Goal: Task Accomplishment & Management: Use online tool/utility

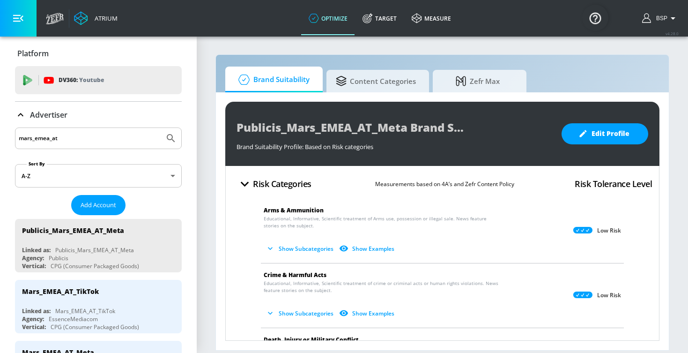
scroll to position [153, 0]
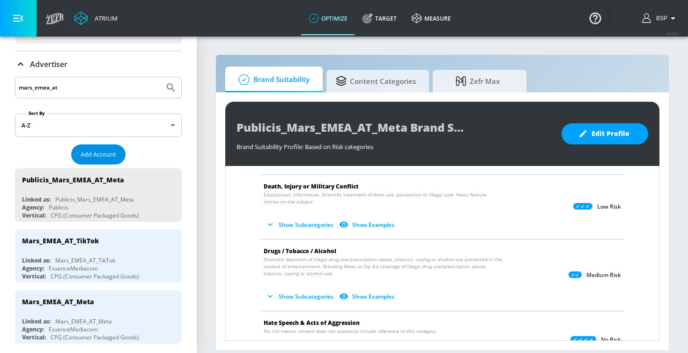
click at [92, 155] on span "Add Account" at bounding box center [99, 154] width 36 height 11
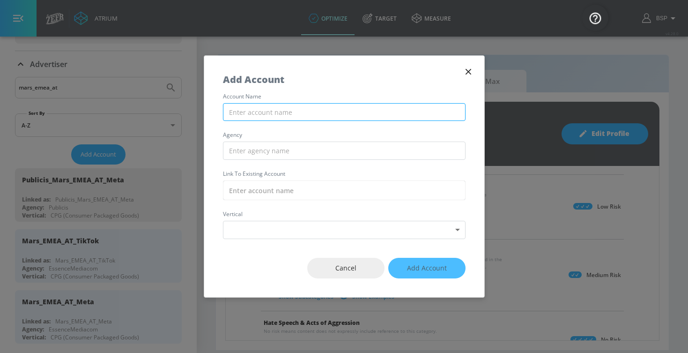
click at [283, 112] on input "text" at bounding box center [344, 112] width 243 height 18
paste input "Mindshare_Qualcomm_UK_Meta"
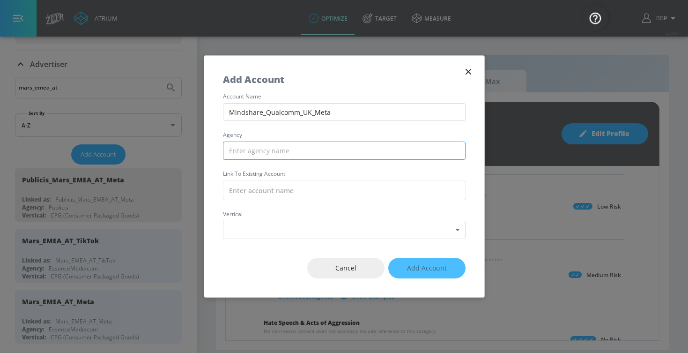
type input "Mindshare_Qualcomm_UK_Meta"
click at [251, 152] on input "text" at bounding box center [344, 151] width 243 height 18
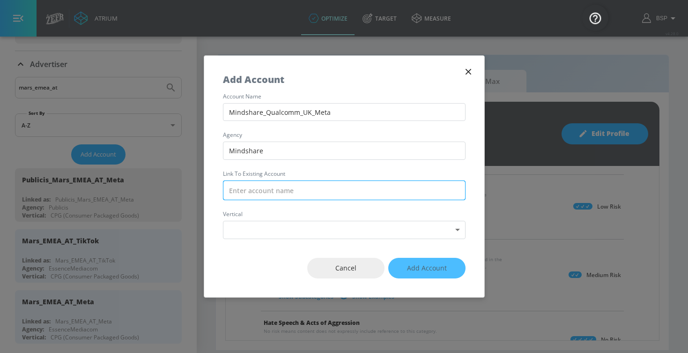
type input "Mindshare"
click at [292, 189] on input "text" at bounding box center [344, 190] width 243 height 20
paste input "Mindshare_Qualcomm_UK_Meta"
type input "Mindshare_Qualcomm_UK_Meta"
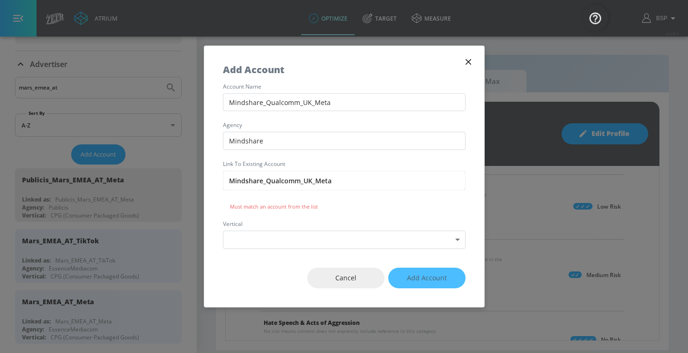
click at [466, 60] on icon "button" at bounding box center [468, 62] width 10 height 10
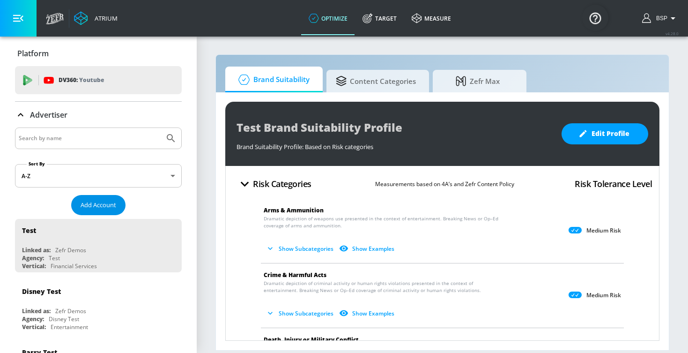
click at [96, 203] on span "Add Account" at bounding box center [99, 205] width 36 height 11
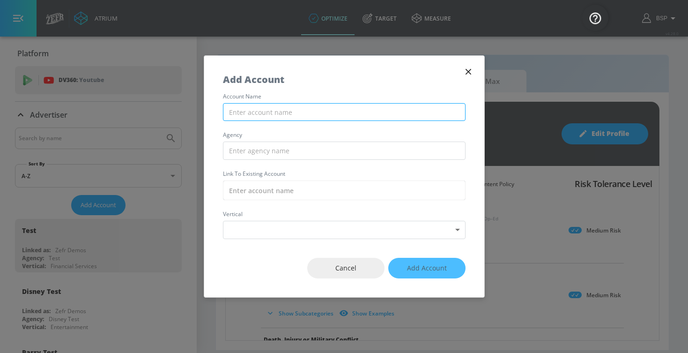
click at [281, 117] on input "text" at bounding box center [344, 112] width 243 height 18
paste input "Mindshare_Qualcomm_UK_Meta"
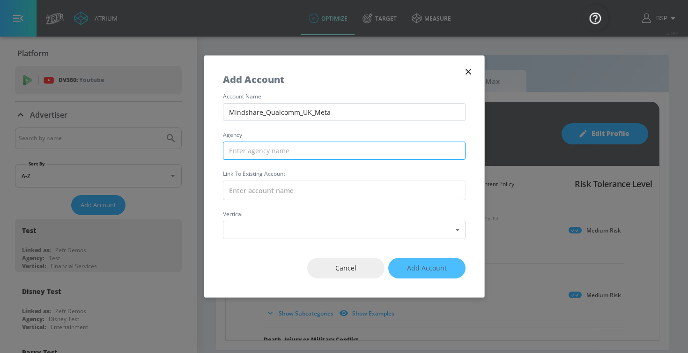
type input "Mindshare_Qualcomm_UK_Meta"
click at [287, 152] on input "text" at bounding box center [344, 151] width 243 height 18
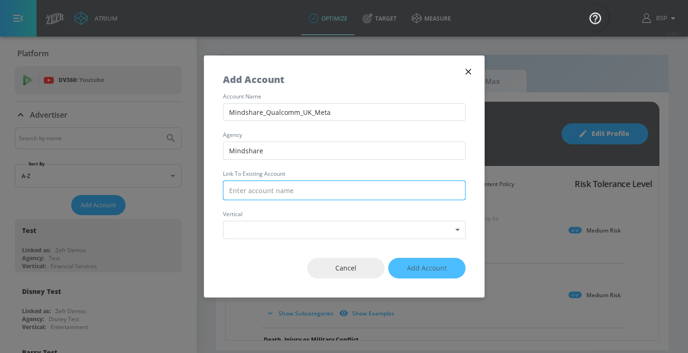
type input "Mindshare"
click at [288, 198] on input "text" at bounding box center [344, 190] width 243 height 20
paste input "Mindshare_Qualcomm_UK_Meta"
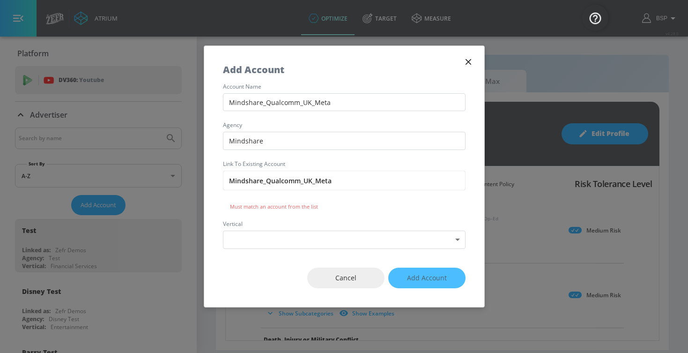
type input "Mindshare_Qualcomm_UK_Meta"
click at [466, 61] on icon "button" at bounding box center [468, 62] width 10 height 10
